Goal: Task Accomplishment & Management: Manage account settings

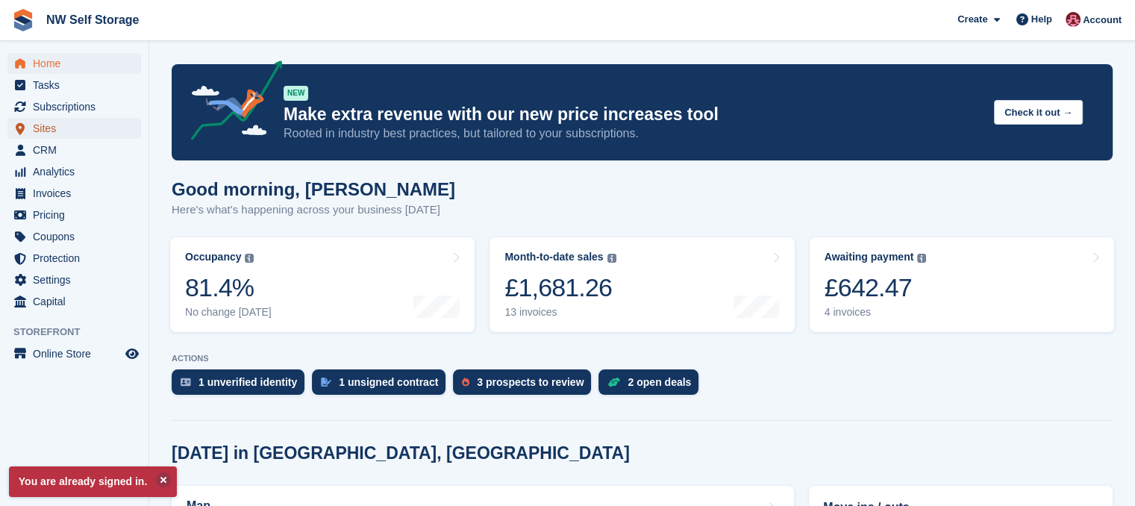
click at [54, 134] on span "Sites" at bounding box center [78, 128] width 90 height 21
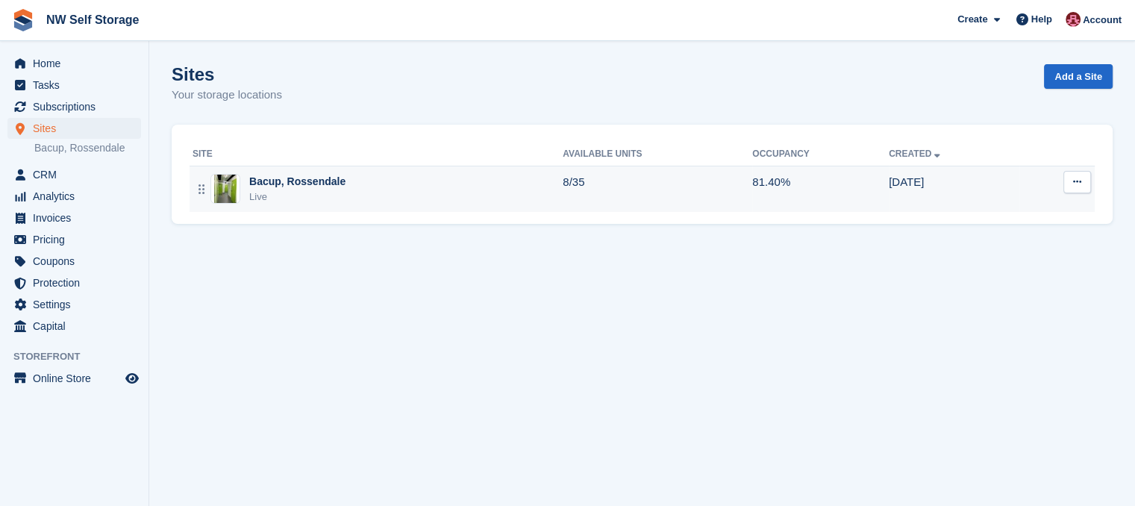
click at [333, 187] on div "Bacup, Rossendale" at bounding box center [297, 182] width 96 height 16
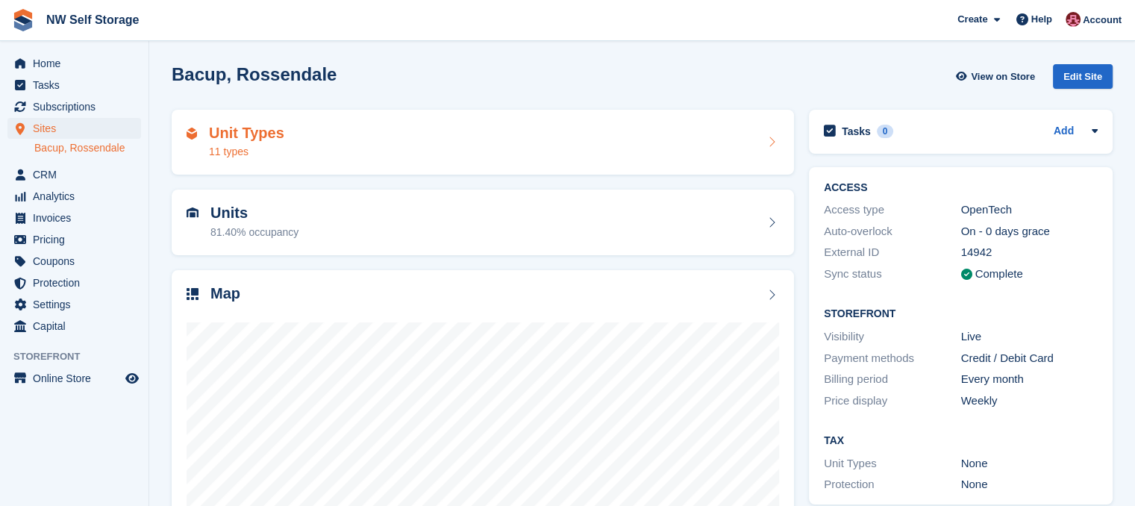
click at [272, 143] on div "Unit Types 11 types" at bounding box center [246, 143] width 75 height 36
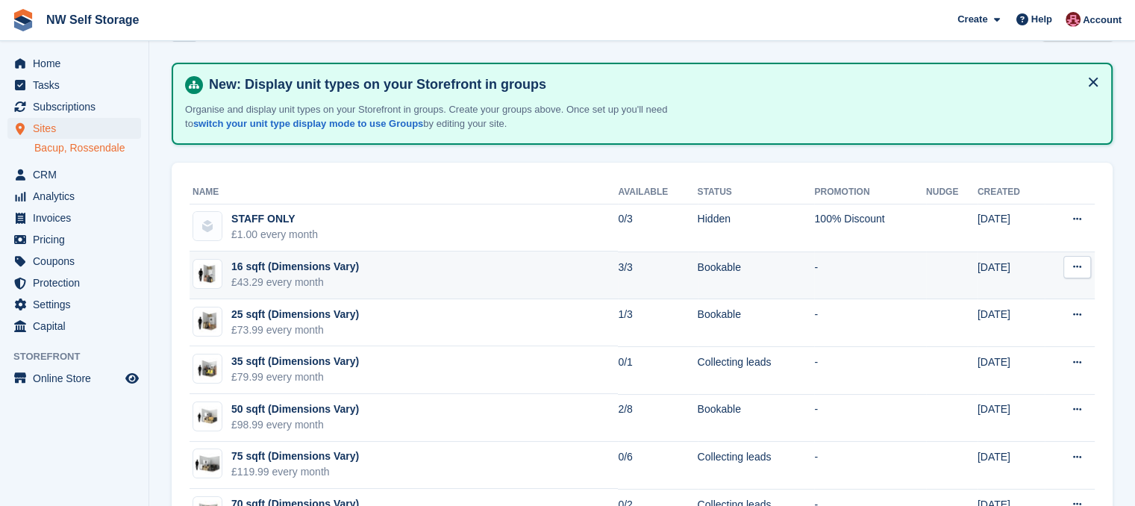
scroll to position [75, 0]
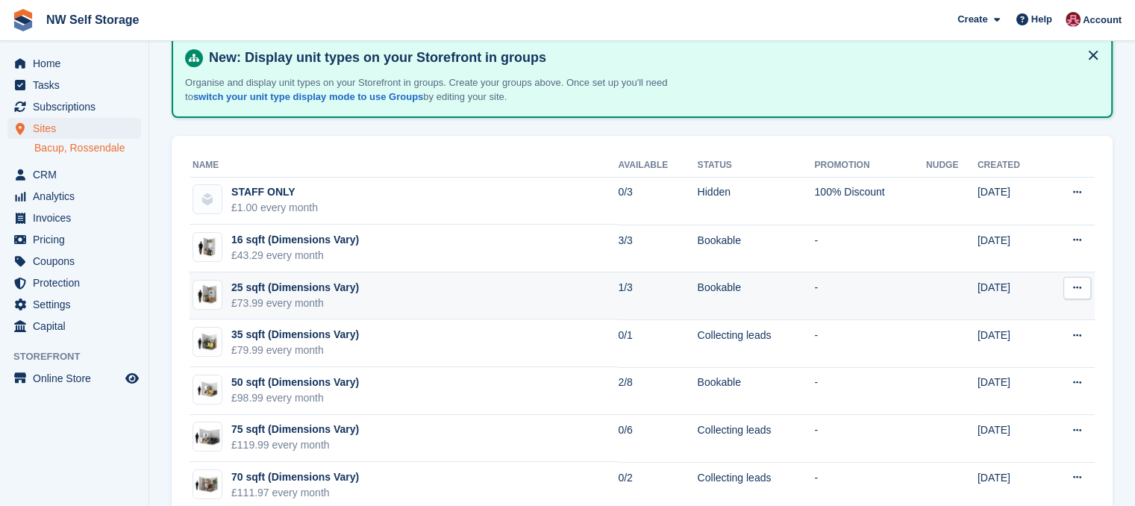
click at [334, 292] on div "25 sqft (Dimensions Vary)" at bounding box center [295, 288] width 128 height 16
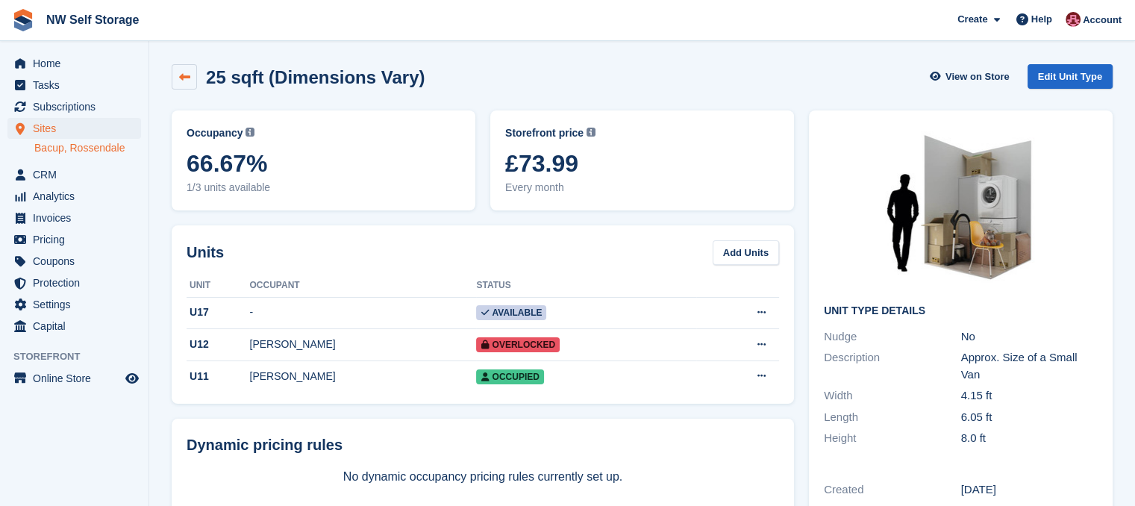
click at [188, 77] on icon at bounding box center [184, 77] width 11 height 11
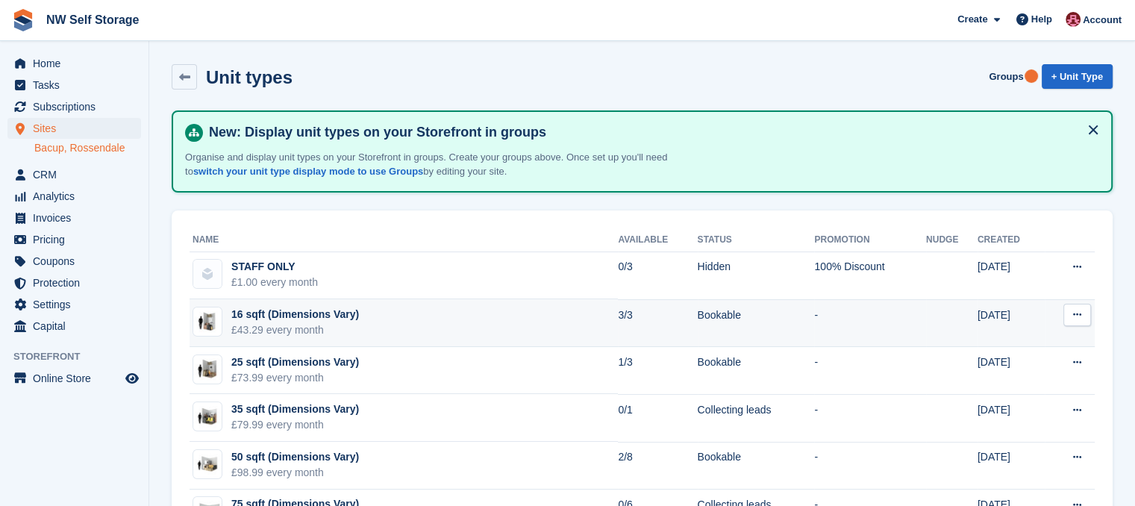
click at [504, 320] on td "16 sqft (Dimensions Vary) £43.29 every month" at bounding box center [403, 323] width 428 height 48
click at [328, 312] on div "16 sqft (Dimensions Vary)" at bounding box center [295, 315] width 128 height 16
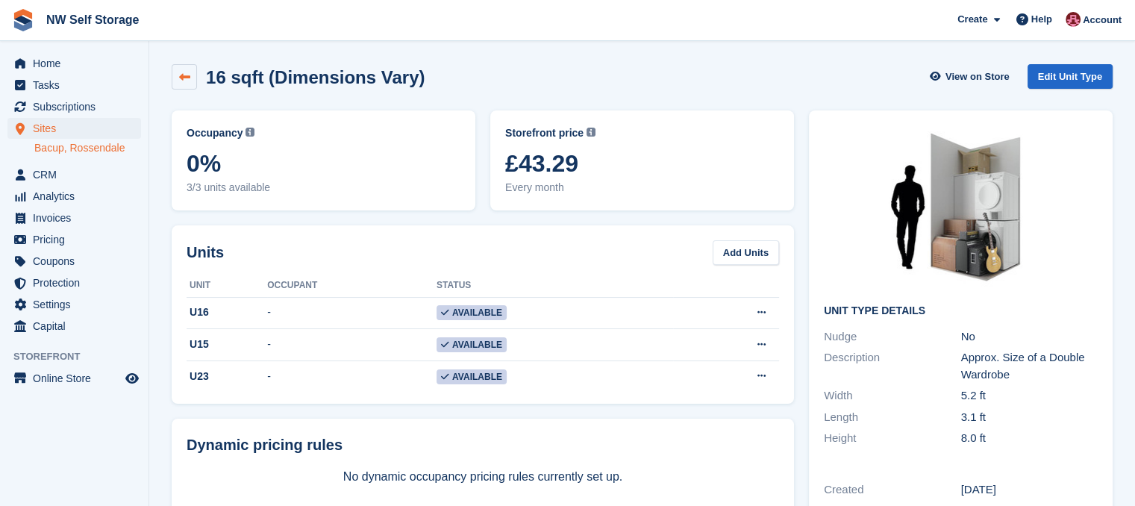
click at [188, 78] on icon at bounding box center [184, 77] width 11 height 11
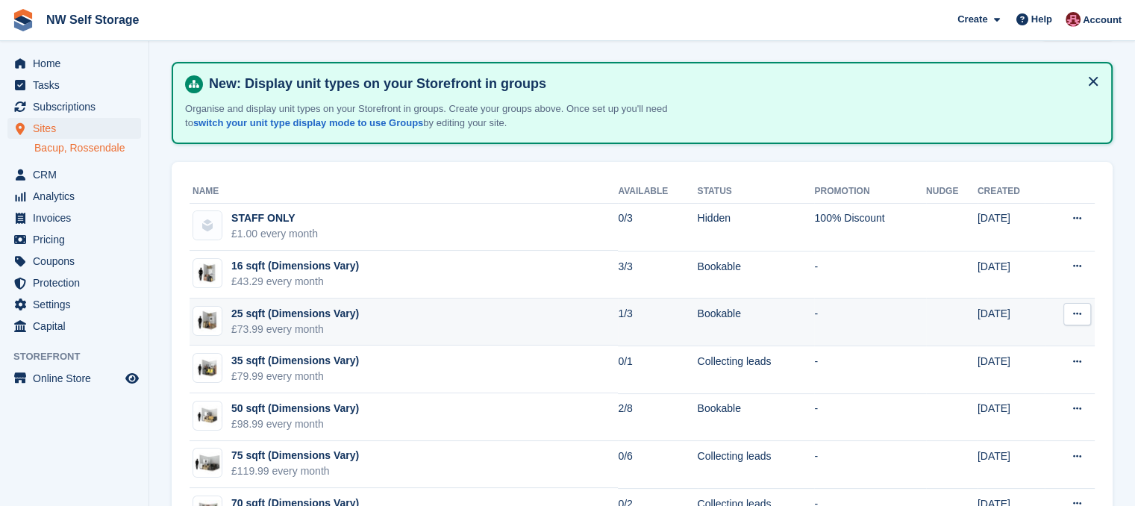
scroll to position [75, 0]
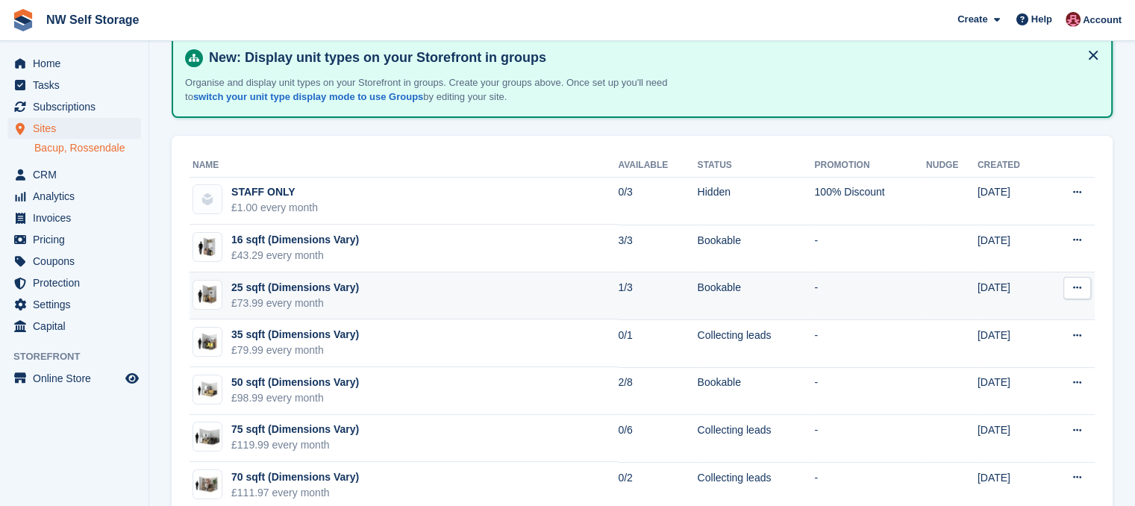
click at [360, 307] on td "25 sqft (Dimensions Vary) £73.99 every month" at bounding box center [403, 296] width 428 height 48
click at [341, 285] on div "25 sqft (Dimensions Vary)" at bounding box center [295, 288] width 128 height 16
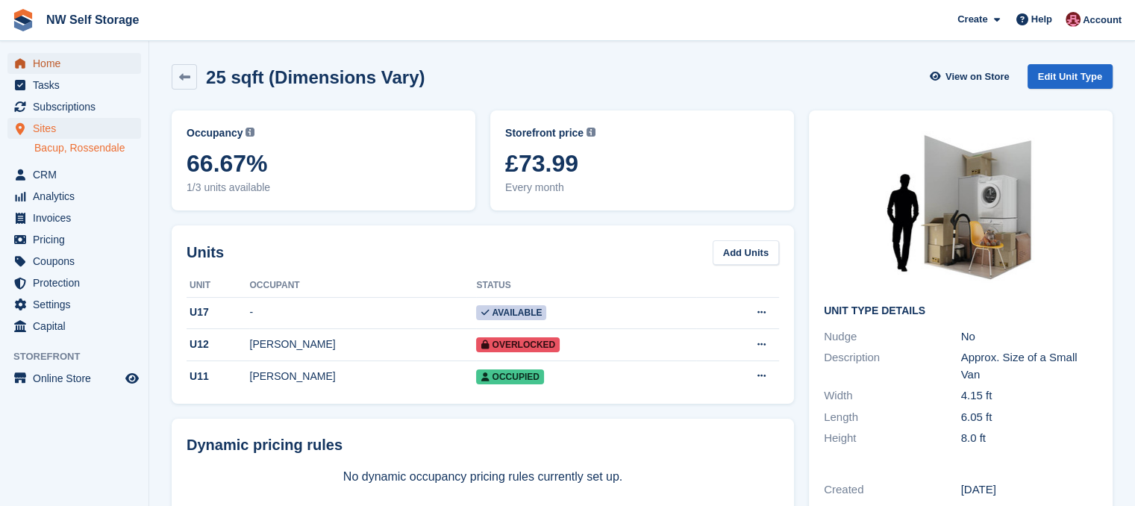
click at [64, 66] on span "Home" at bounding box center [78, 63] width 90 height 21
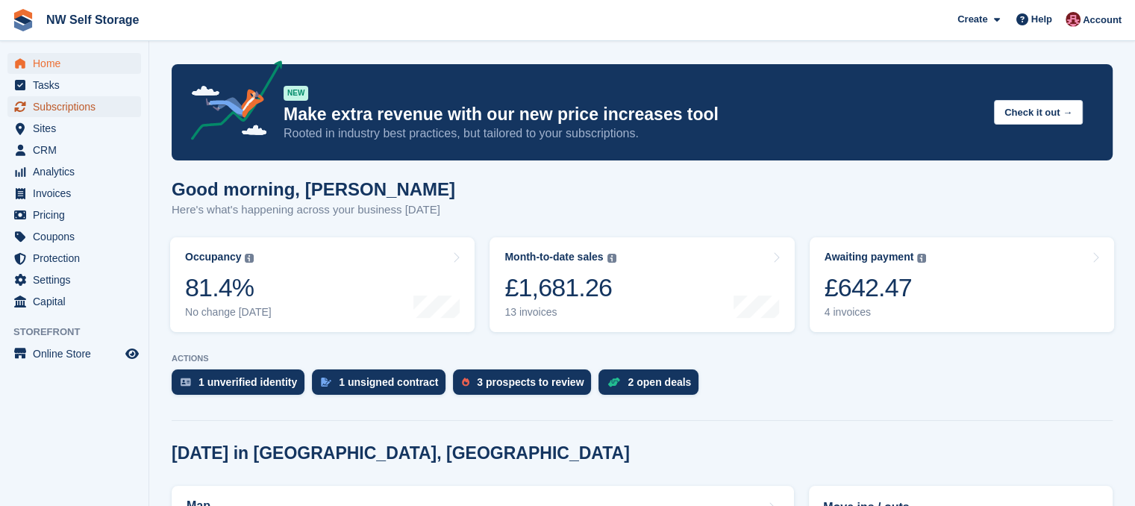
click at [79, 113] on span "Subscriptions" at bounding box center [78, 106] width 90 height 21
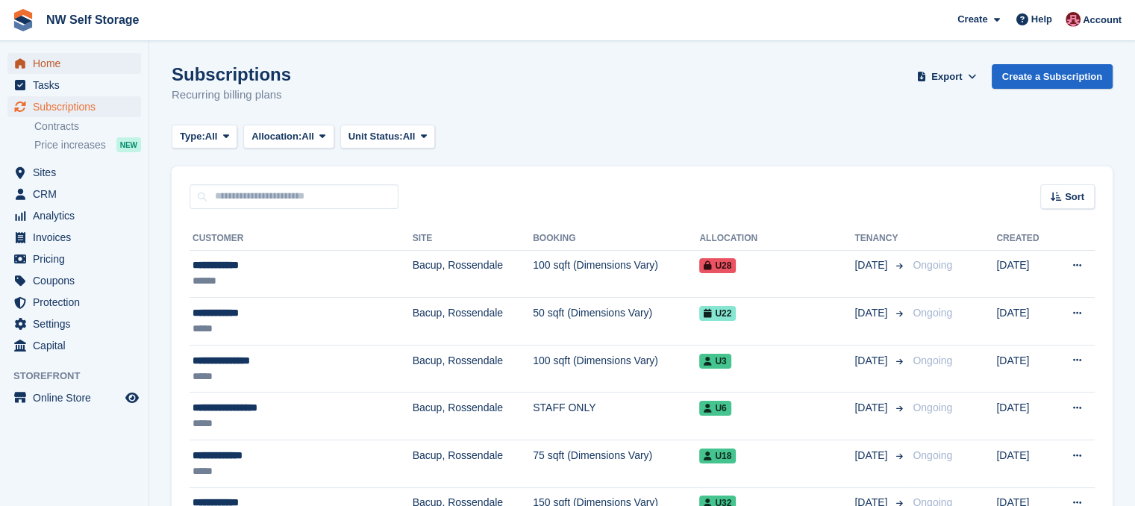
click at [75, 65] on span "Home" at bounding box center [78, 63] width 90 height 21
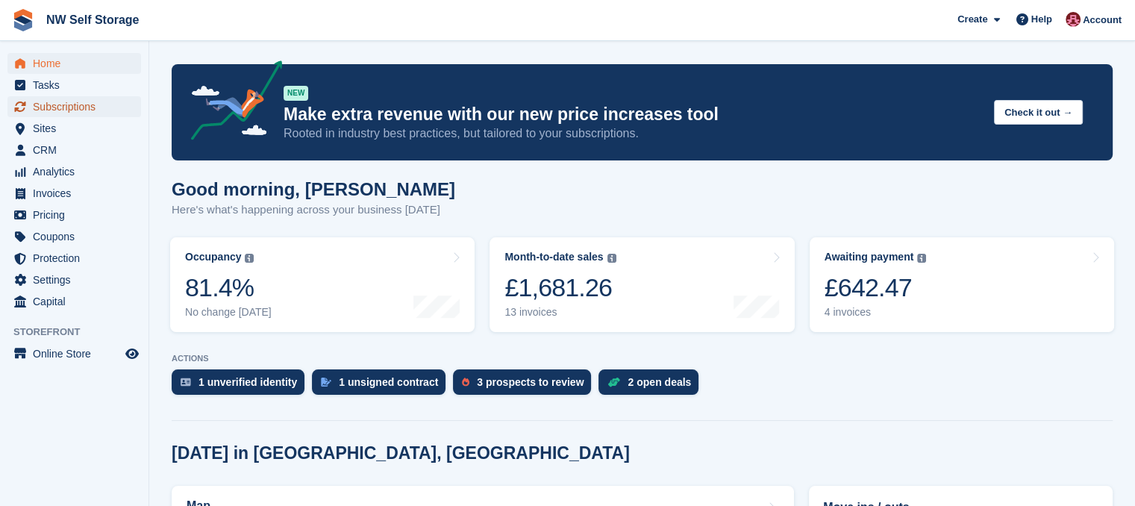
click at [84, 111] on span "Subscriptions" at bounding box center [78, 106] width 90 height 21
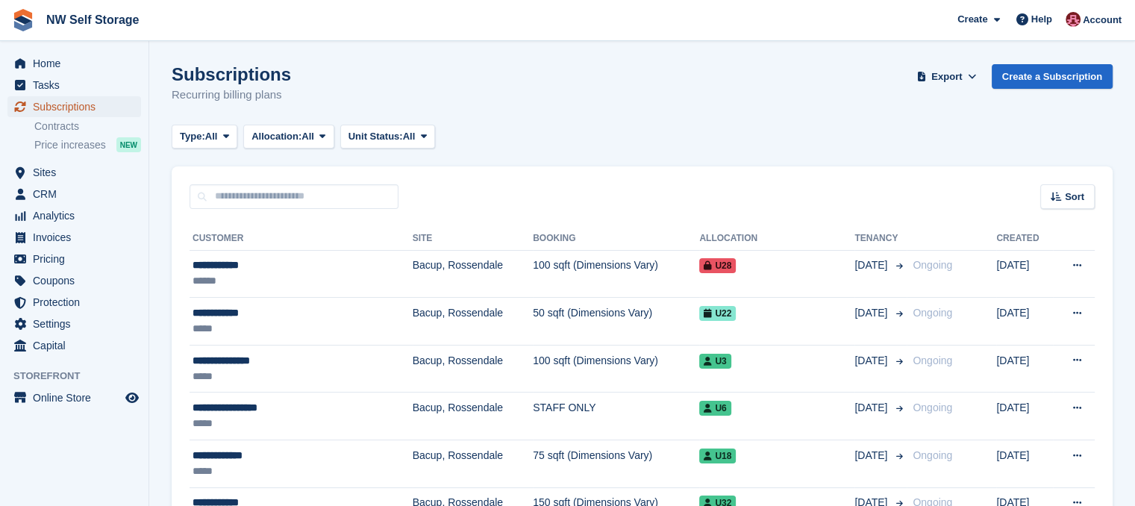
click at [70, 111] on span "Subscriptions" at bounding box center [78, 106] width 90 height 21
click at [69, 70] on span "Home" at bounding box center [78, 63] width 90 height 21
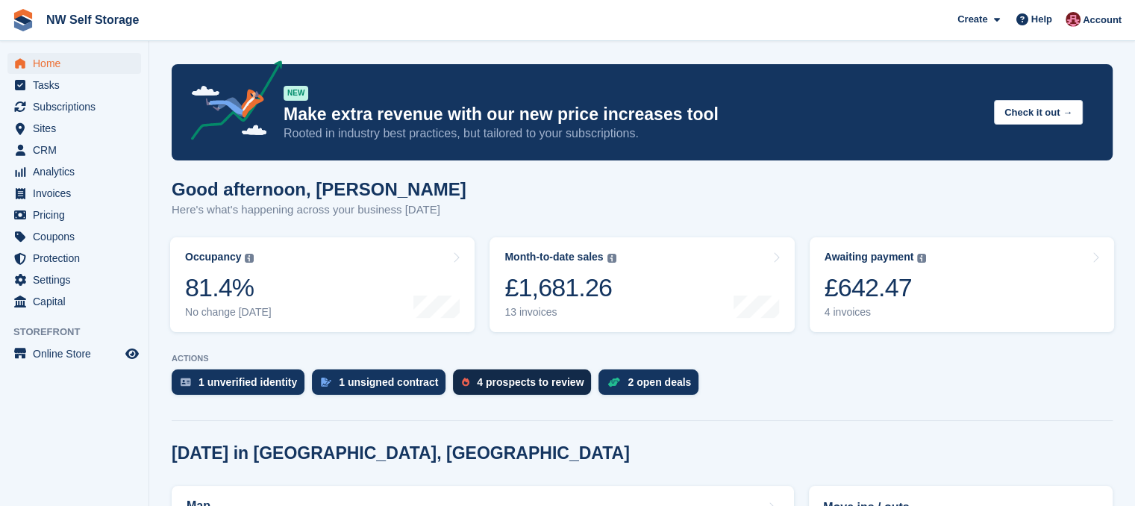
click at [496, 379] on div "4 prospects to review" at bounding box center [530, 382] width 107 height 12
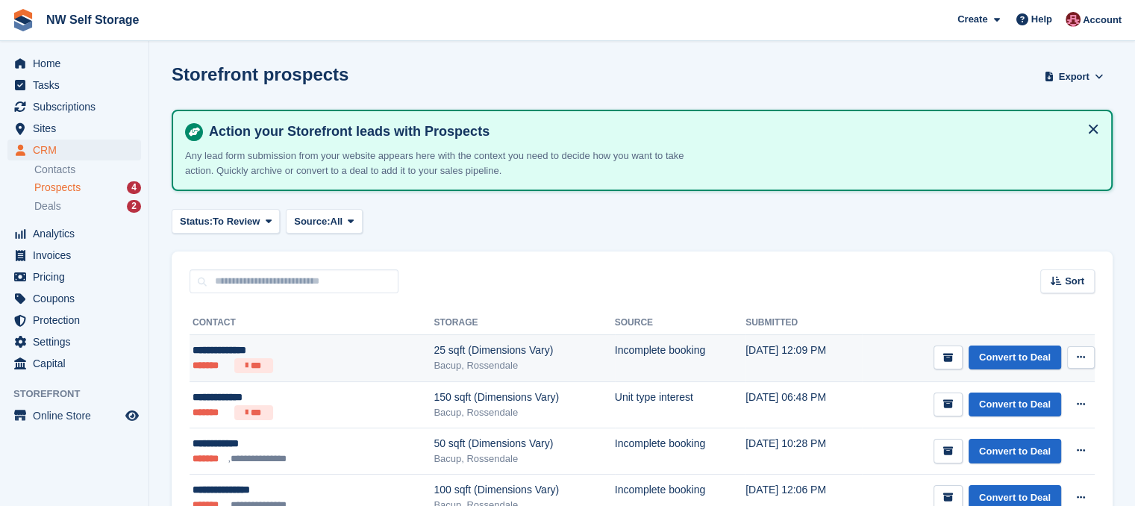
click at [486, 350] on div "25 sqft (Dimensions Vary)" at bounding box center [523, 350] width 181 height 16
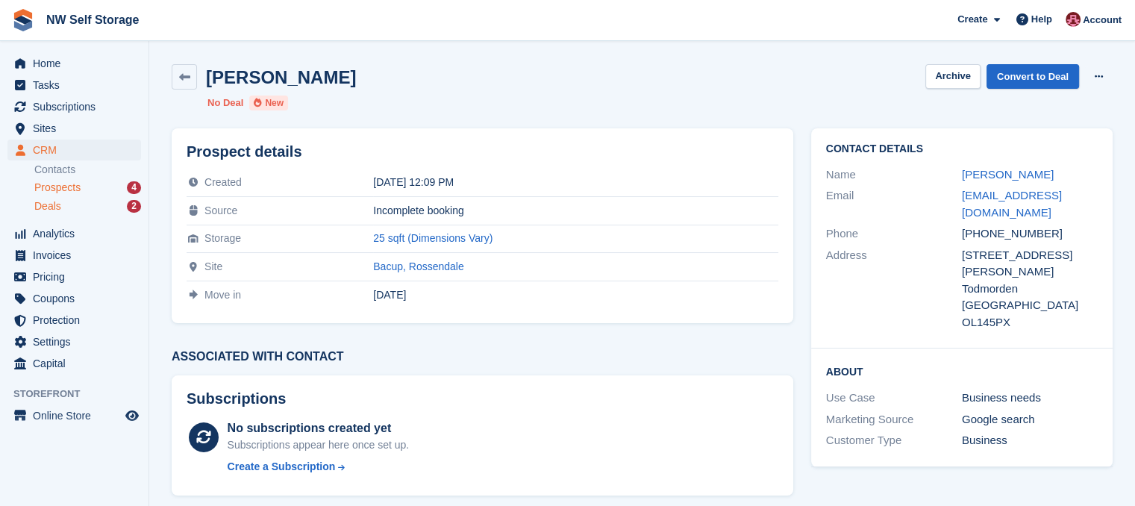
click at [51, 207] on span "Deals" at bounding box center [47, 206] width 27 height 14
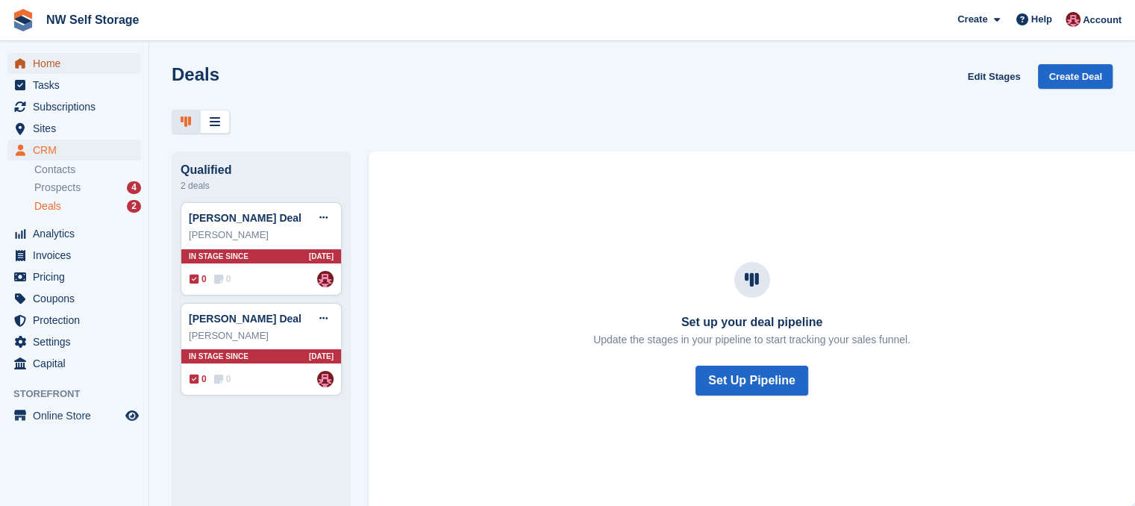
click at [49, 57] on span "Home" at bounding box center [78, 63] width 90 height 21
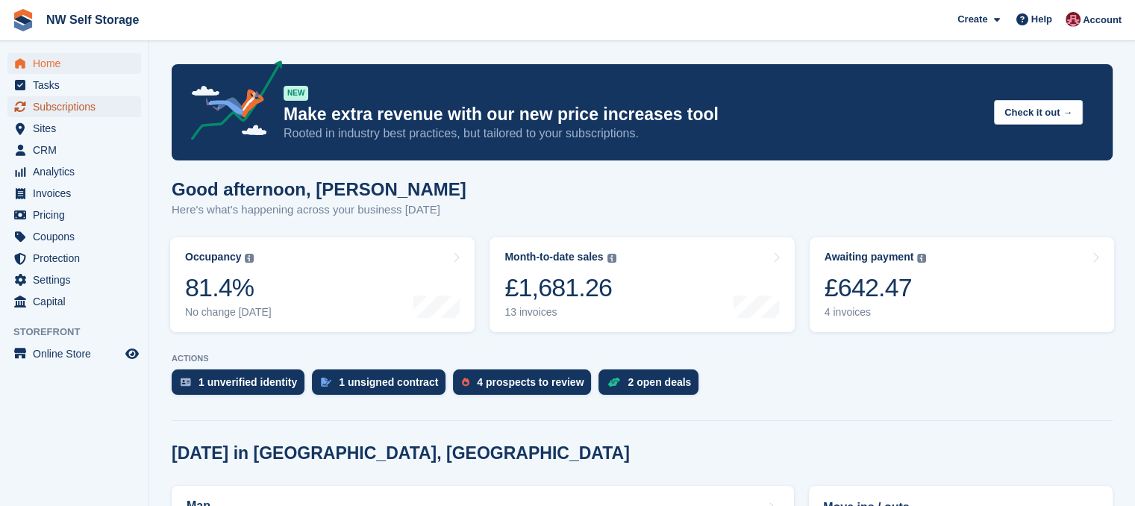
click at [95, 113] on span "Subscriptions" at bounding box center [78, 106] width 90 height 21
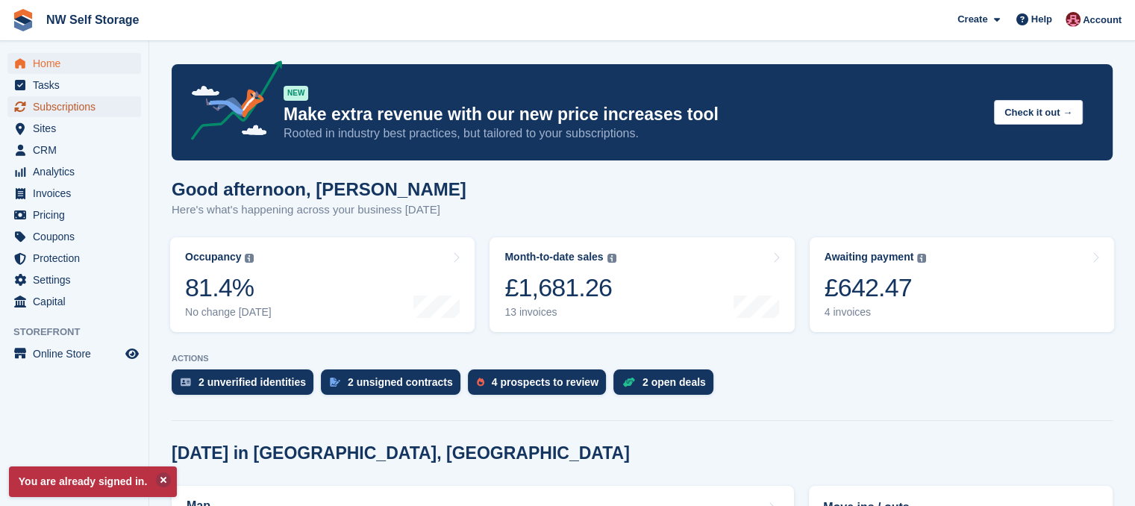
click at [51, 114] on span "Subscriptions" at bounding box center [78, 106] width 90 height 21
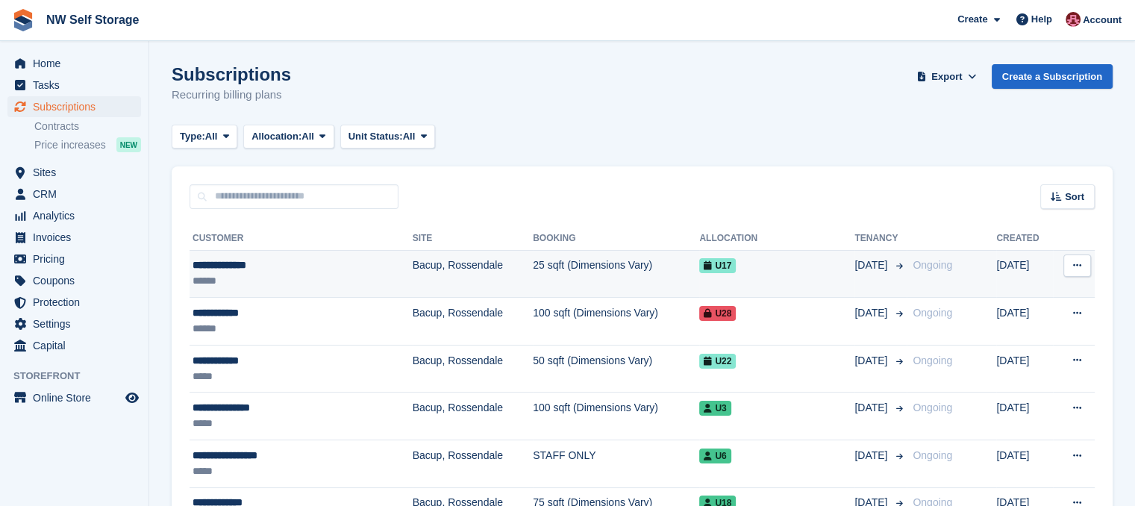
click at [246, 266] on div "**********" at bounding box center [274, 265] width 165 height 16
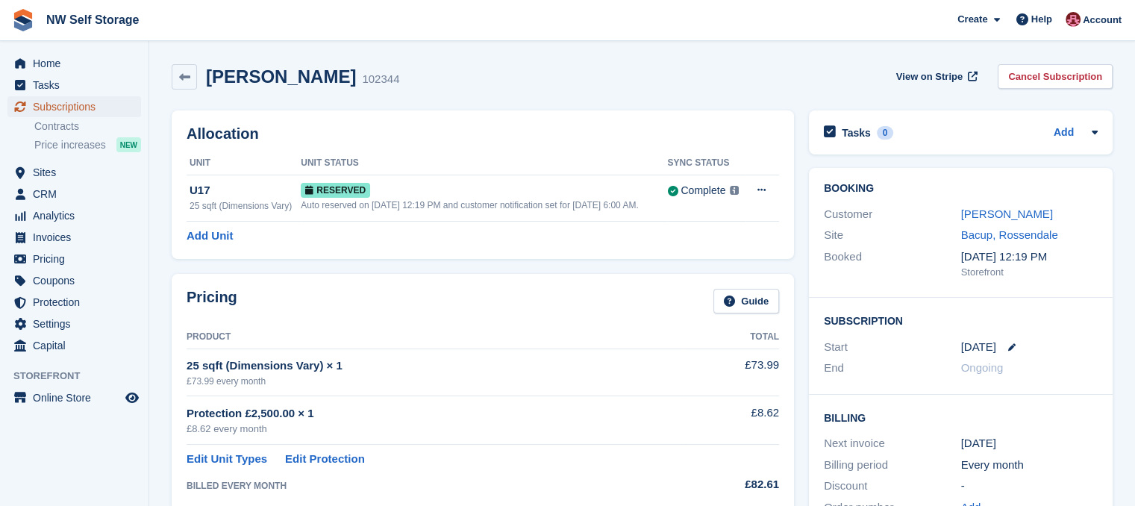
click at [72, 107] on span "Subscriptions" at bounding box center [78, 106] width 90 height 21
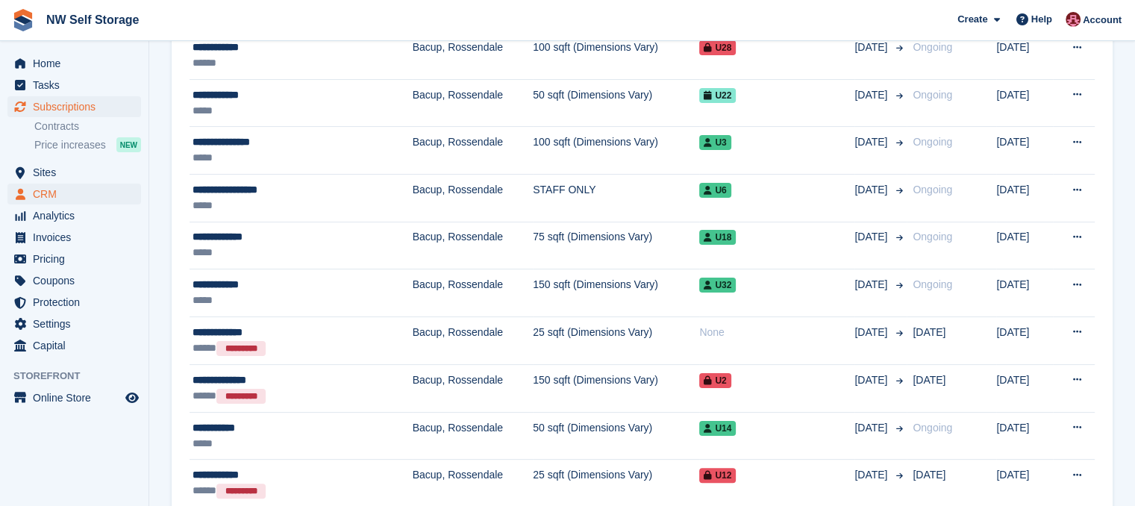
scroll to position [224, 0]
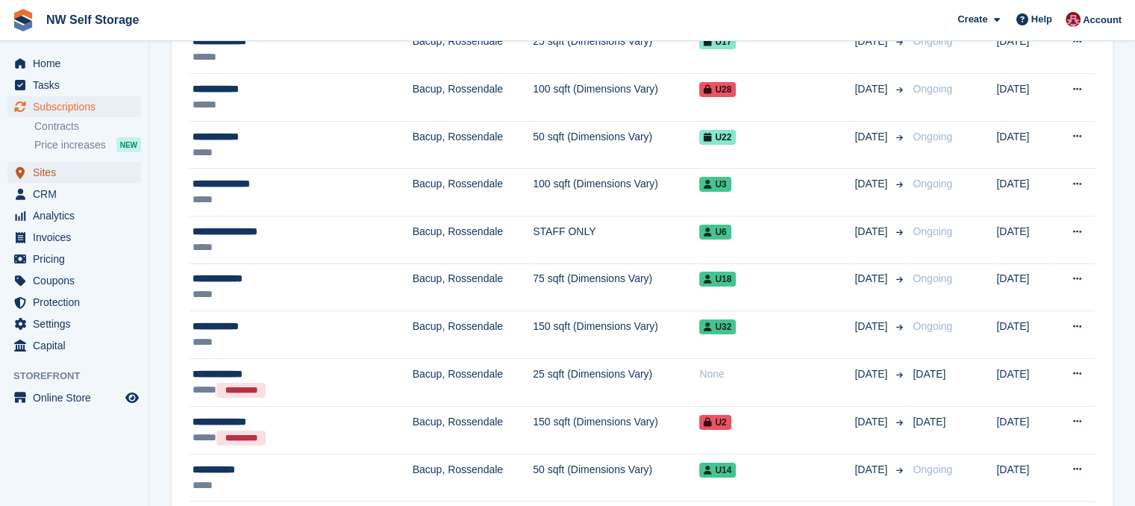
click at [60, 180] on span "Sites" at bounding box center [78, 172] width 90 height 21
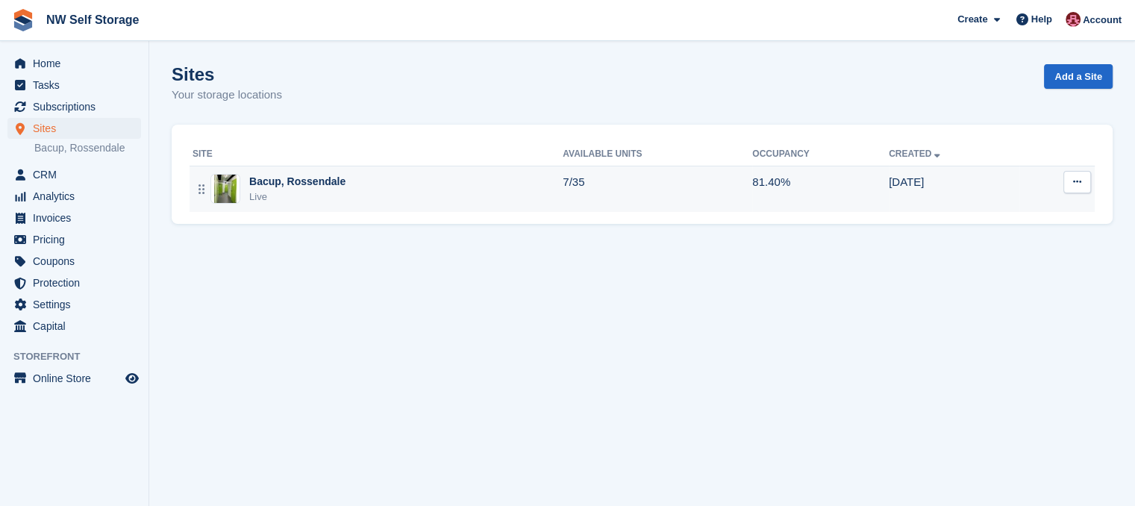
click at [280, 179] on div "Bacup, Rossendale" at bounding box center [297, 182] width 96 height 16
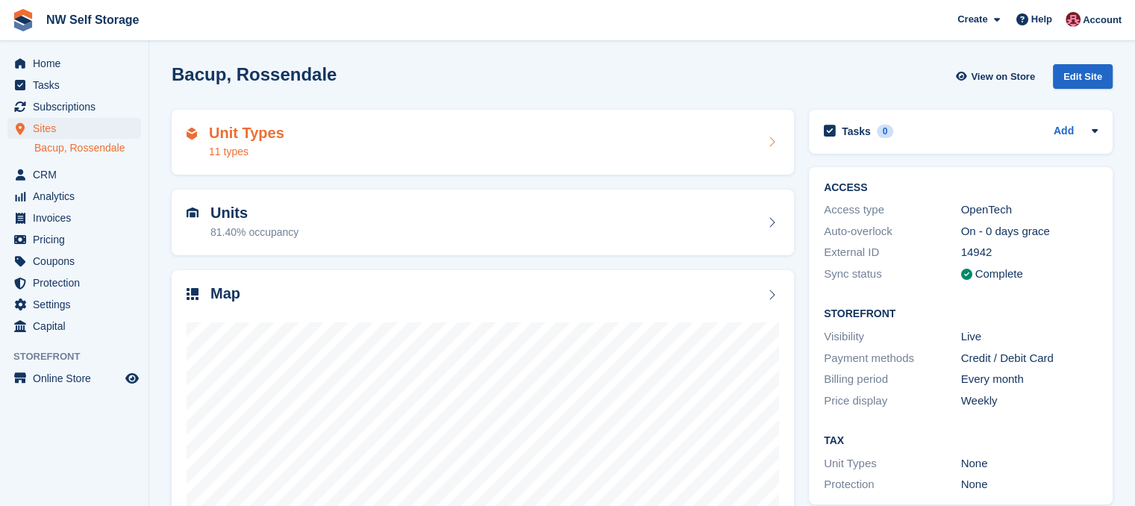
click at [296, 136] on div "Unit Types 11 types" at bounding box center [483, 143] width 592 height 36
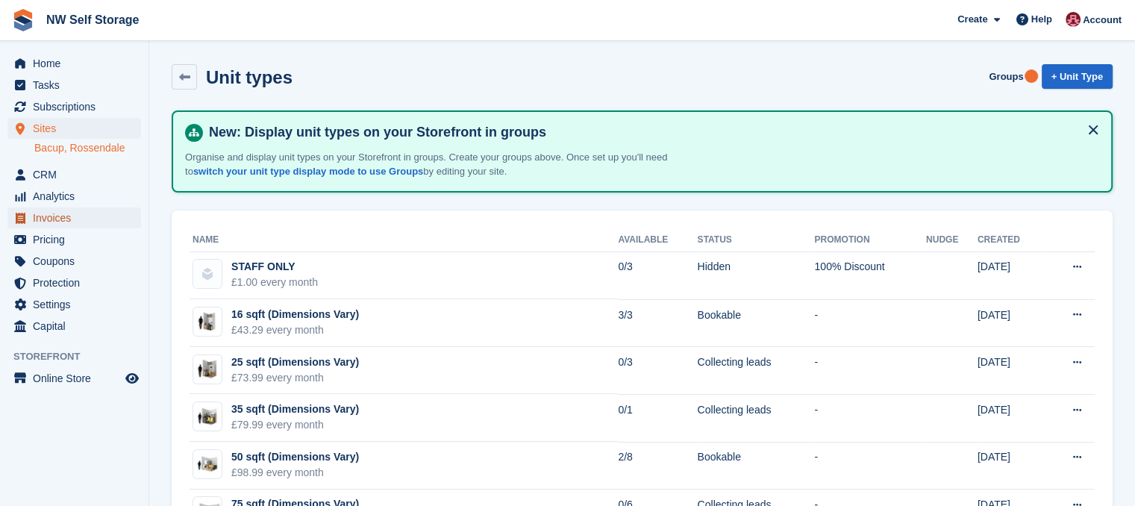
click at [74, 219] on span "Invoices" at bounding box center [78, 217] width 90 height 21
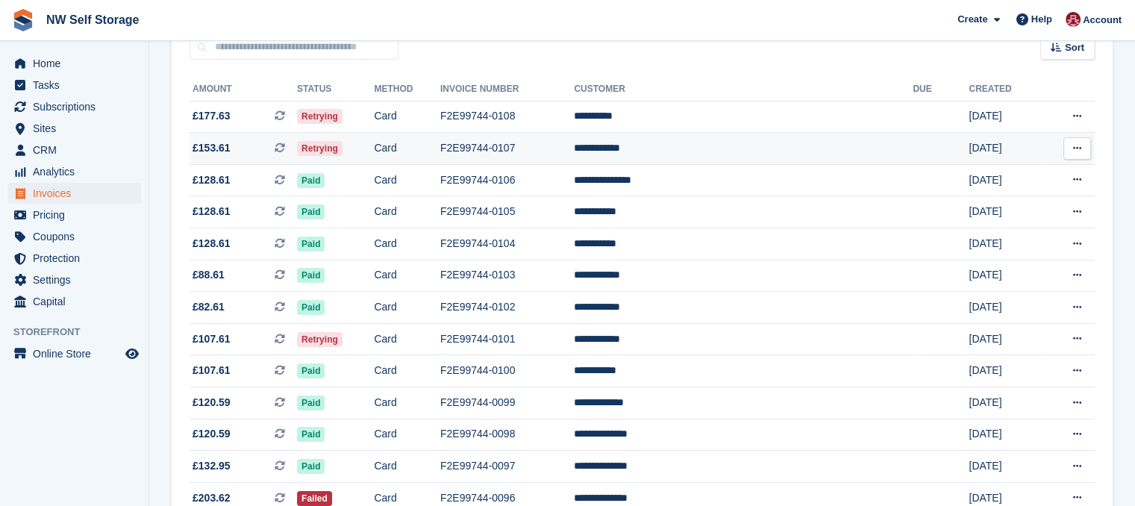
scroll to position [224, 0]
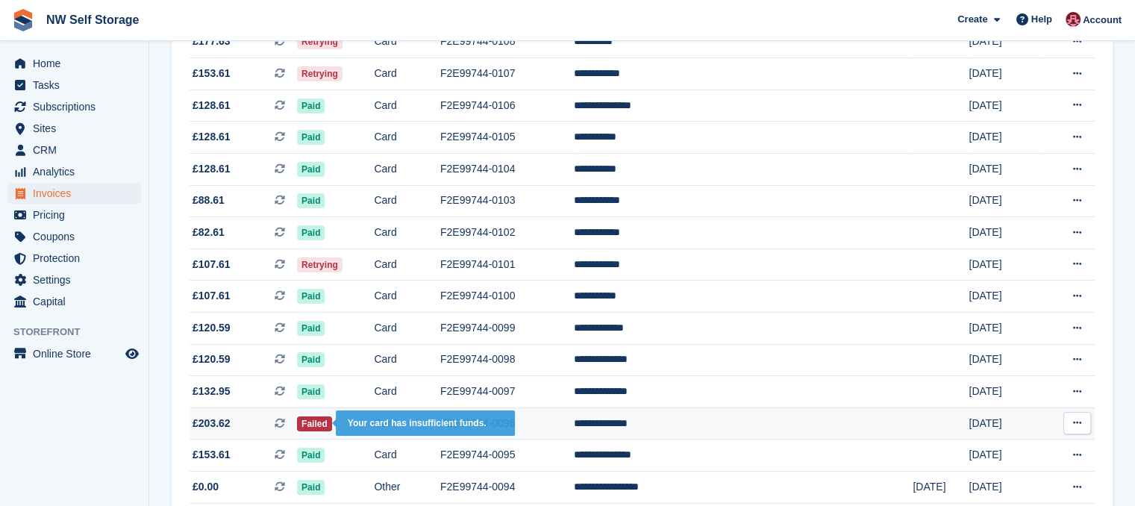
click at [332, 419] on span "Failed" at bounding box center [314, 423] width 35 height 15
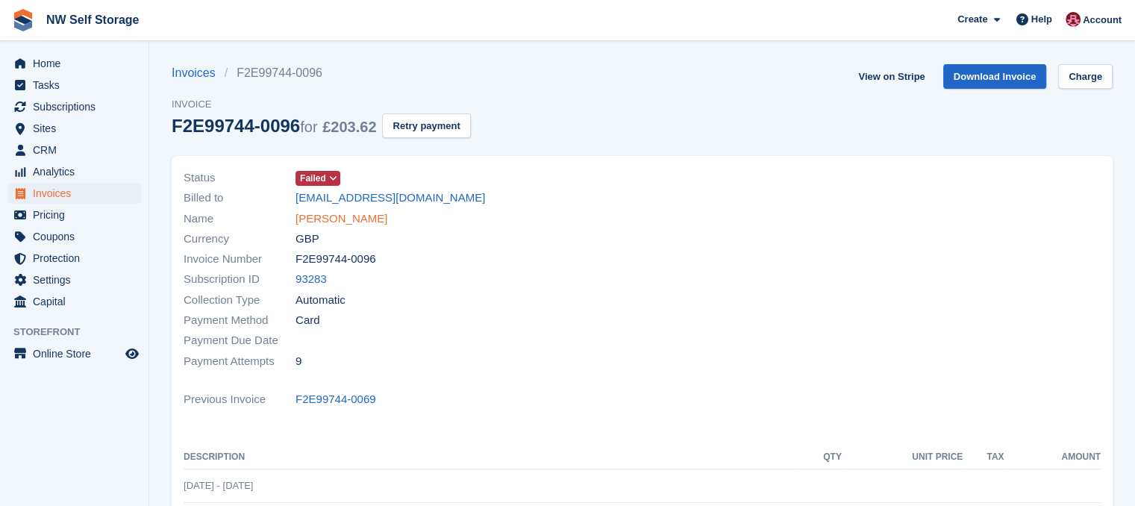
click at [350, 216] on link "[PERSON_NAME]" at bounding box center [341, 218] width 92 height 17
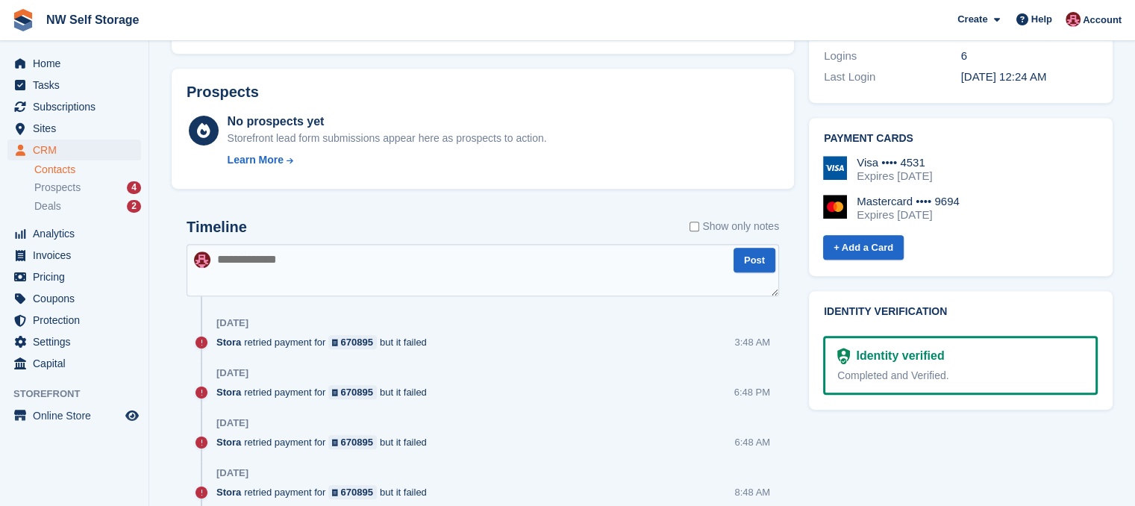
scroll to position [671, 0]
click at [60, 66] on span "Home" at bounding box center [78, 63] width 90 height 21
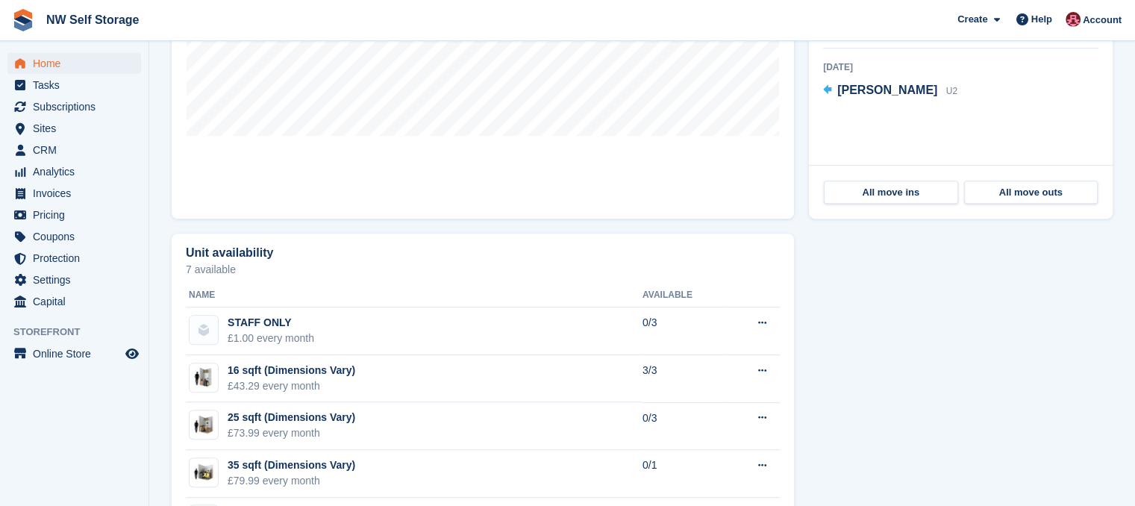
scroll to position [373, 0]
